Goal: Navigation & Orientation: Find specific page/section

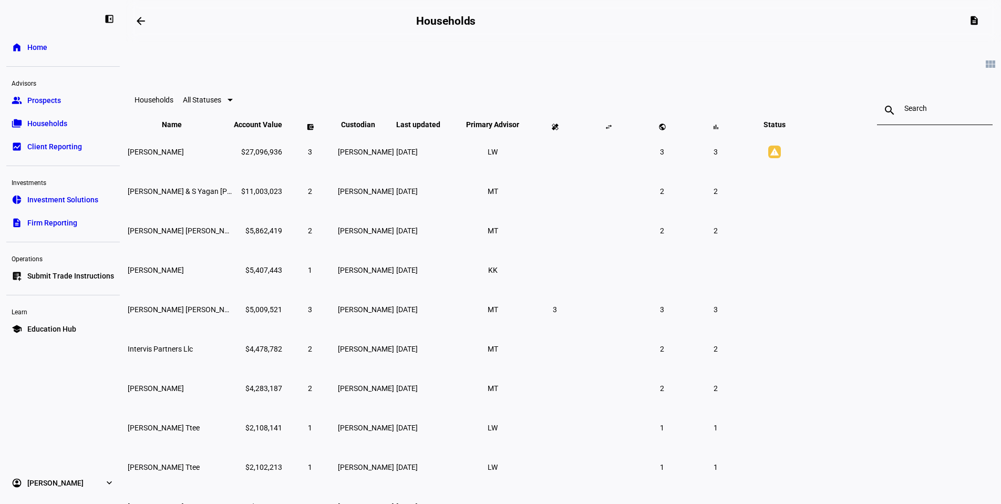
click at [59, 218] on link "description Firm Reporting" at bounding box center [63, 222] width 114 height 21
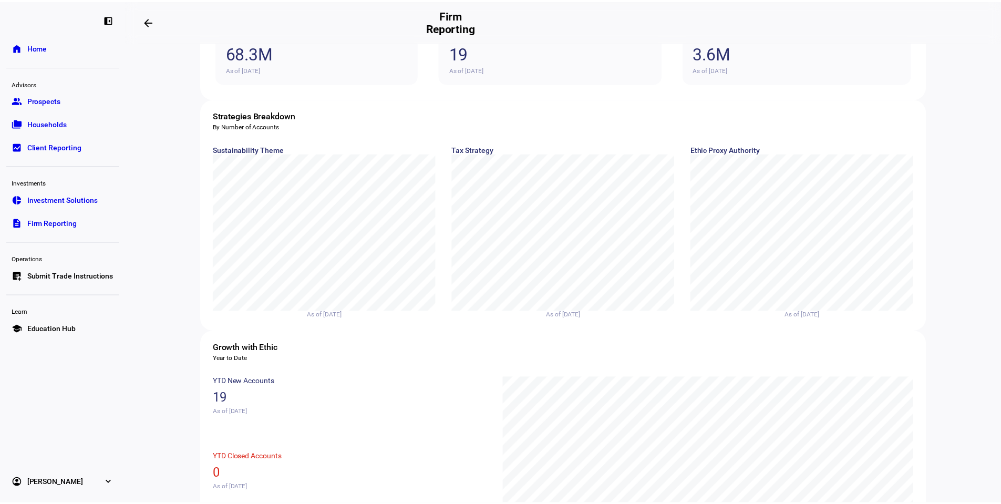
scroll to position [105, 0]
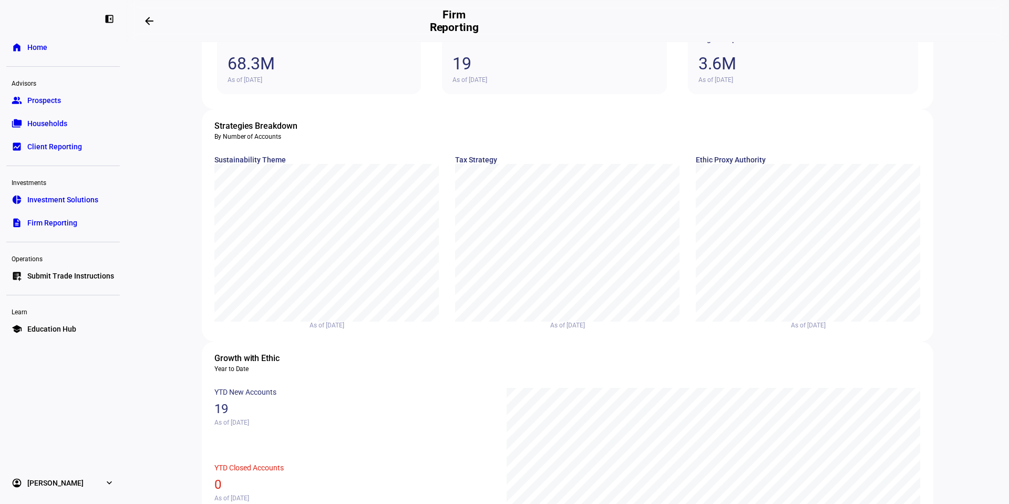
click at [93, 126] on link "folder_copy Households" at bounding box center [63, 123] width 114 height 21
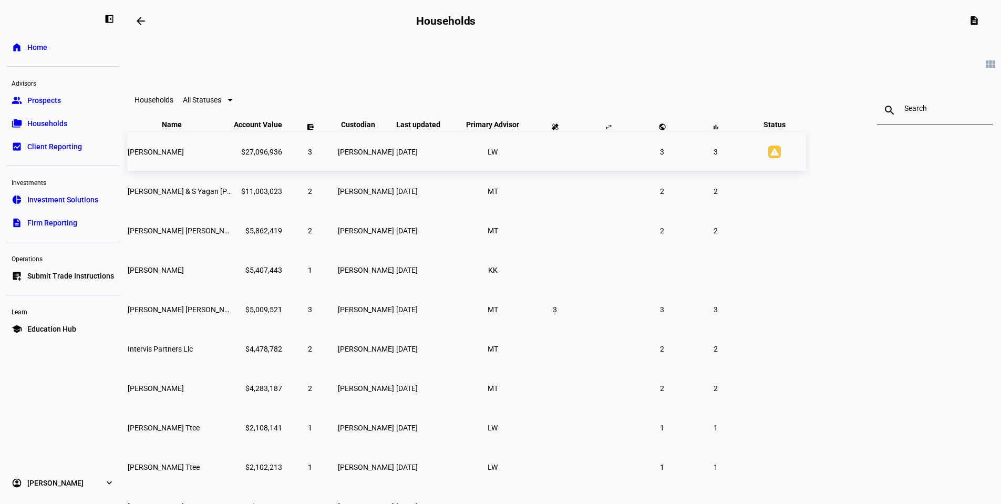
click at [581, 171] on td at bounding box center [555, 151] width 53 height 38
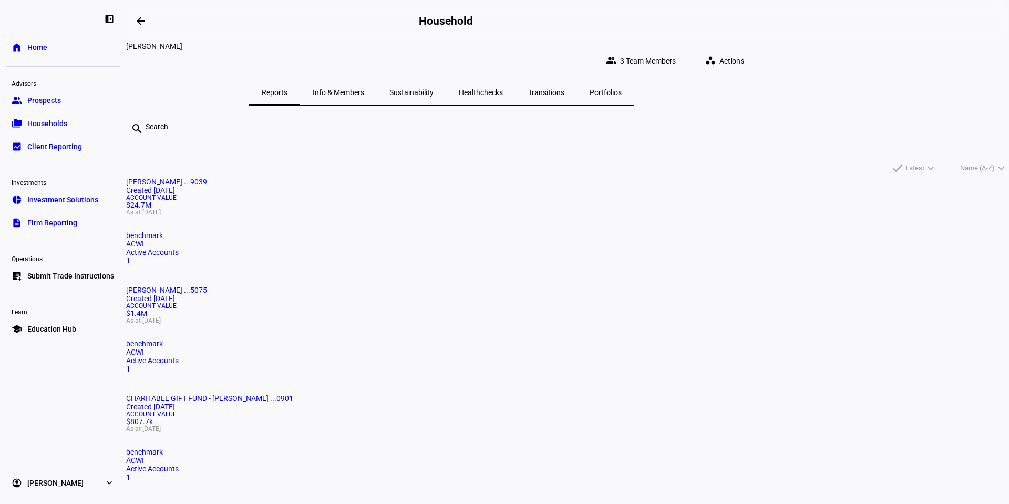
click at [364, 89] on span "Info & Members" at bounding box center [339, 92] width 52 height 7
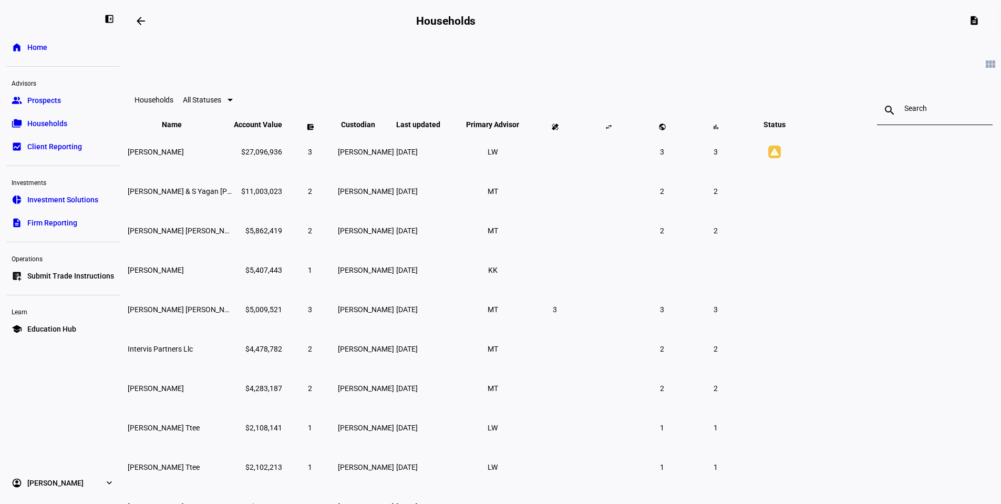
click at [38, 145] on span "Client Reporting" at bounding box center [54, 146] width 55 height 11
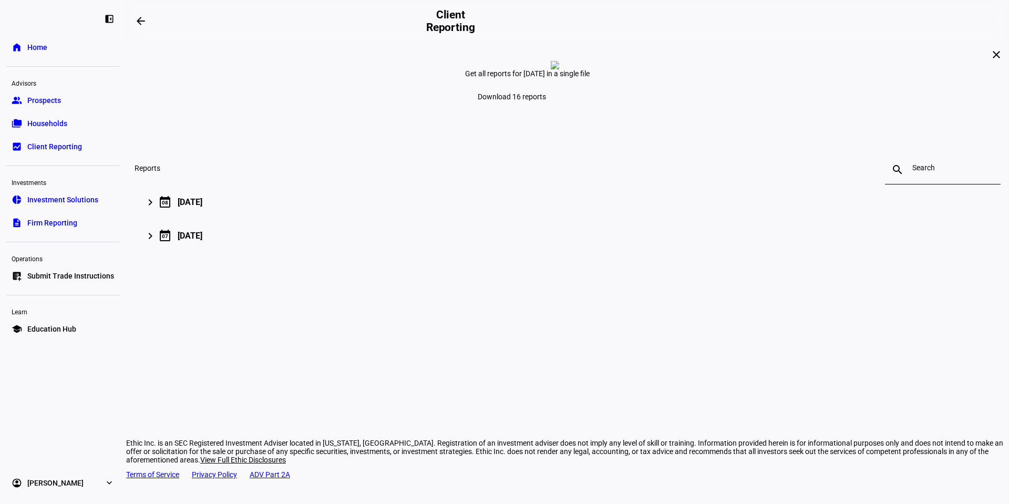
click at [479, 209] on div "keyboard_arrow_right calendar_today 08 August 2025 Download all (16)" at bounding box center [565, 202] width 837 height 14
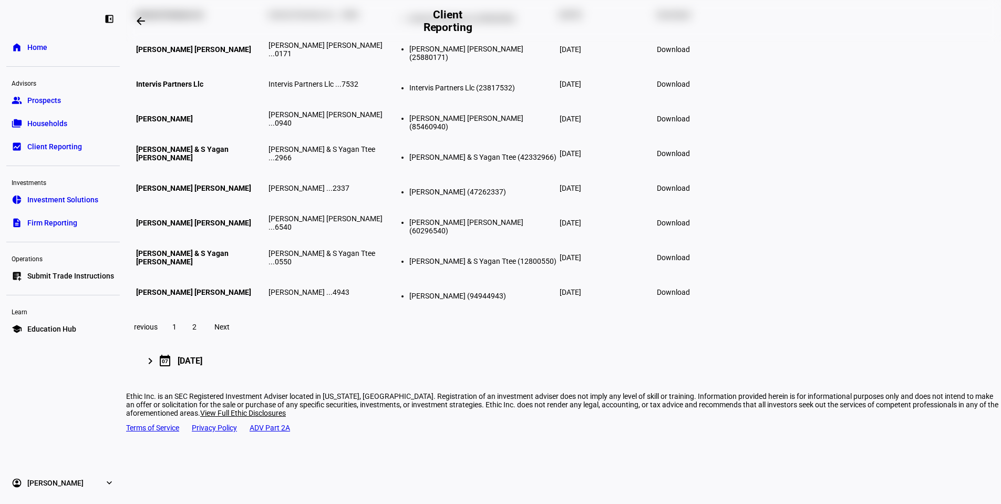
scroll to position [320, 0]
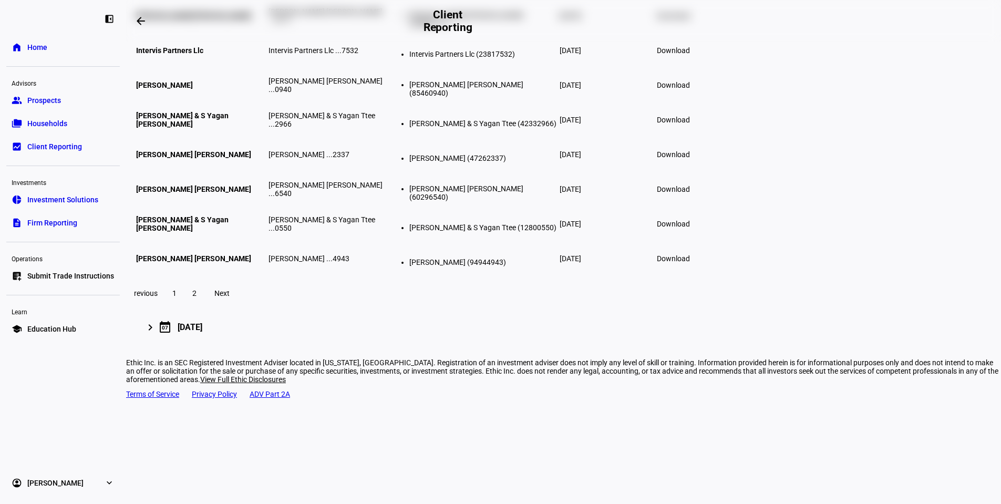
click at [88, 224] on link "description Firm Reporting" at bounding box center [63, 222] width 114 height 21
